Goal: Subscribe to service/newsletter

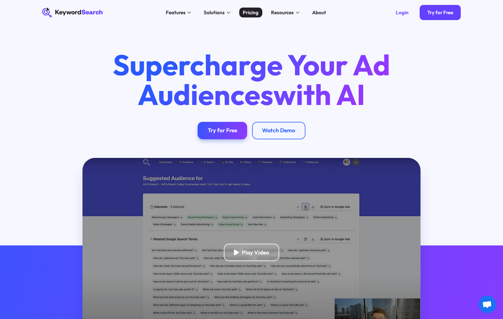
click at [257, 17] on link "Pricing" at bounding box center [250, 13] width 23 height 10
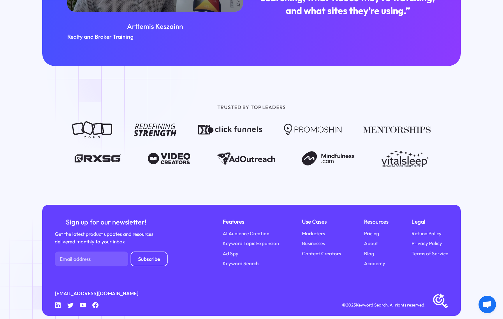
scroll to position [668, 0]
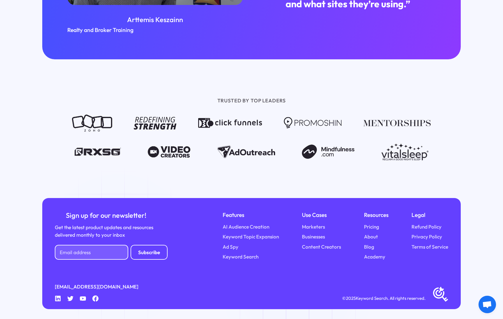
click at [114, 252] on input "Newsletter Form" at bounding box center [91, 252] width 73 height 15
type input "tamarapatzer@gmail.com"
click at [140, 253] on input "Subscribe" at bounding box center [148, 252] width 37 height 15
type input "Please wait..."
click at [15, 123] on div "TRUSTED BY TOP LEADERS" at bounding box center [251, 128] width 503 height 139
